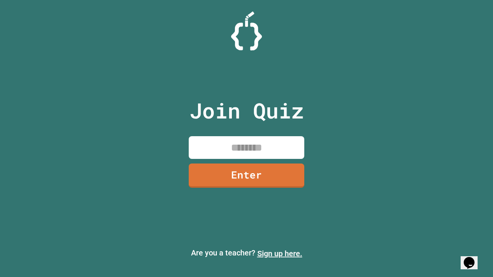
click at [280, 254] on link "Sign up here." at bounding box center [279, 253] width 45 height 9
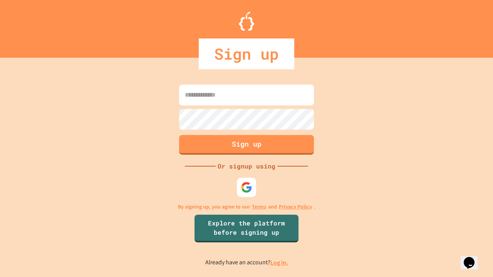
click at [280, 263] on link "Log in." at bounding box center [279, 263] width 18 height 8
